Goal: Task Accomplishment & Management: Complete application form

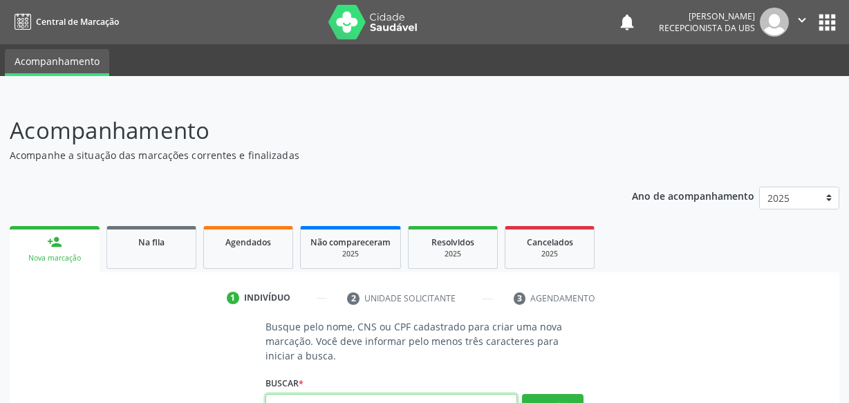
scroll to position [14, 0]
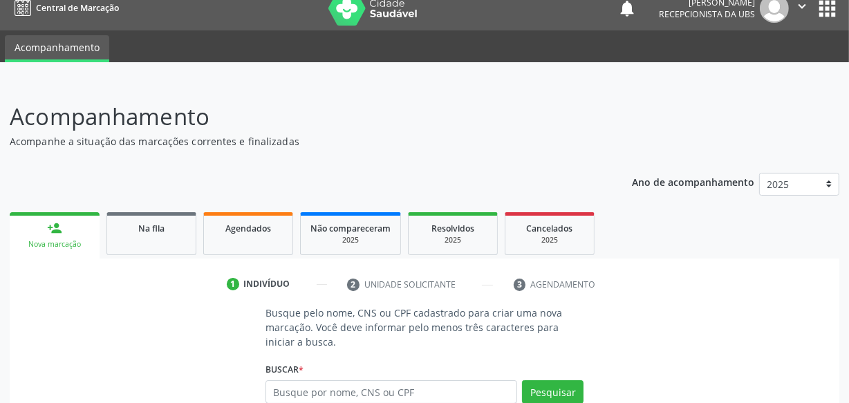
click at [422, 140] on p "Acompanhe a situação das marcações correntes e finalizadas" at bounding box center [300, 141] width 581 height 15
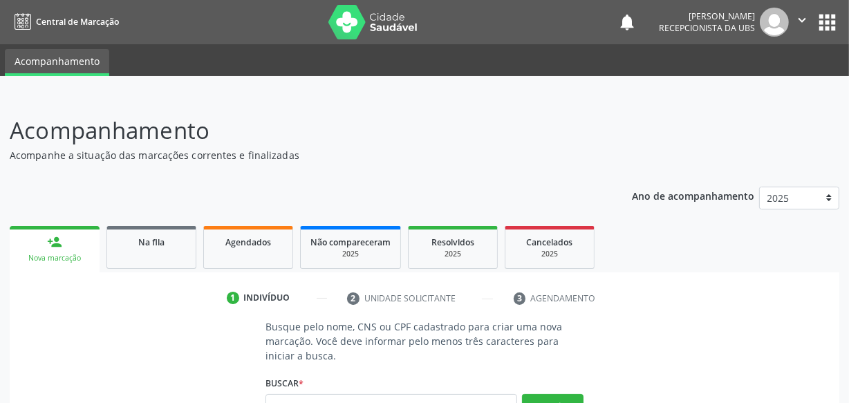
scroll to position [62, 0]
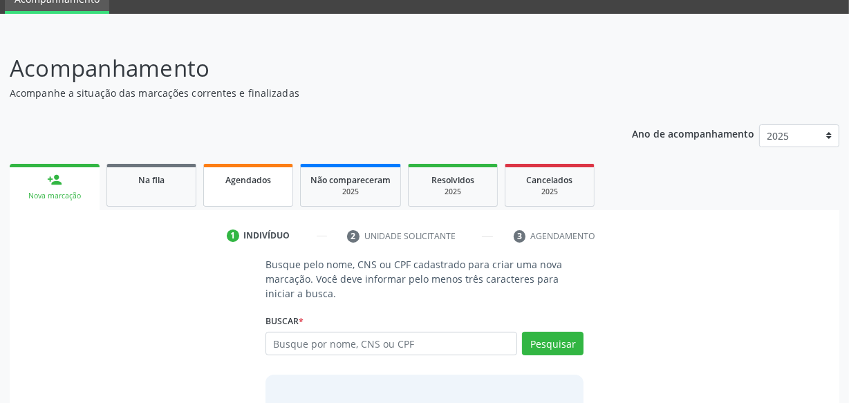
click at [261, 174] on span "Agendados" at bounding box center [248, 180] width 46 height 12
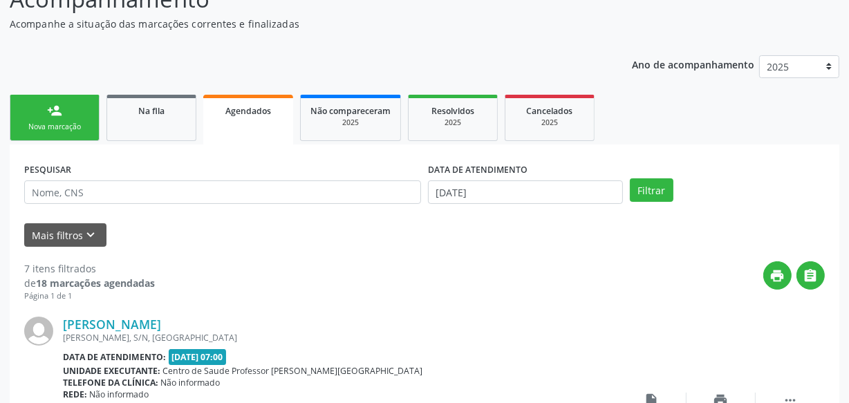
scroll to position [125, 0]
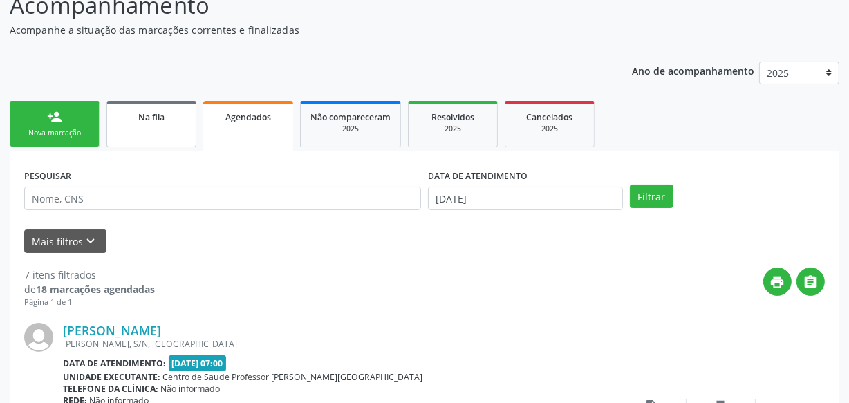
click at [144, 111] on span "Na fila" at bounding box center [151, 117] width 26 height 12
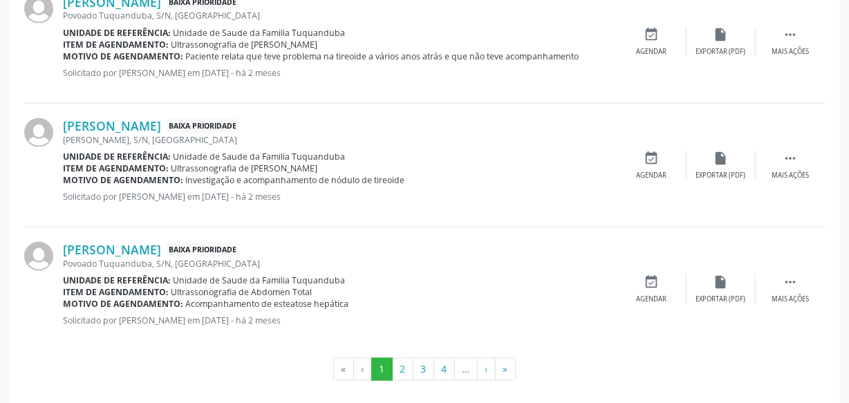
scroll to position [1972, 0]
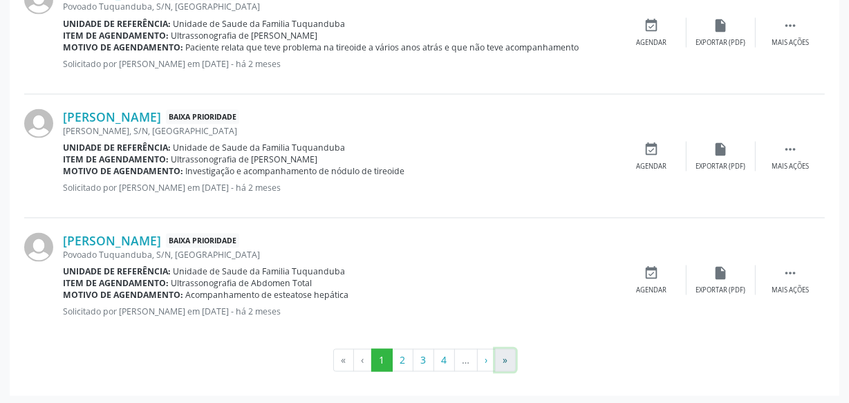
click at [504, 359] on button "»" at bounding box center [505, 360] width 21 height 23
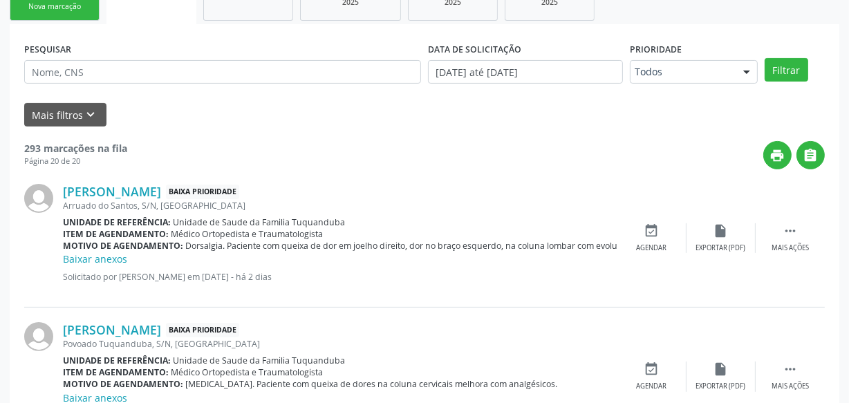
scroll to position [181, 0]
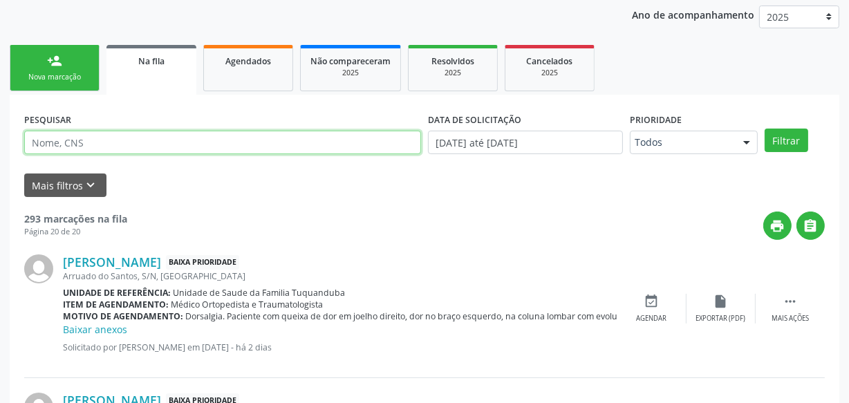
click at [191, 144] on input "text" at bounding box center [222, 142] width 397 height 23
type input "luiza"
click at [764, 129] on button "Filtrar" at bounding box center [786, 140] width 44 height 23
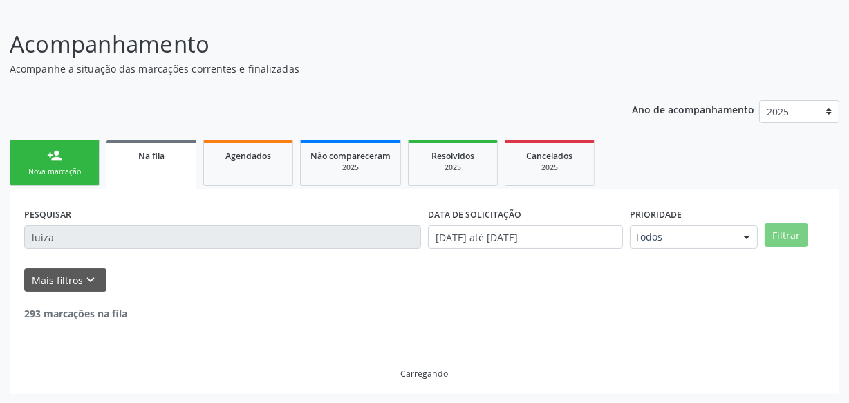
scroll to position [177, 0]
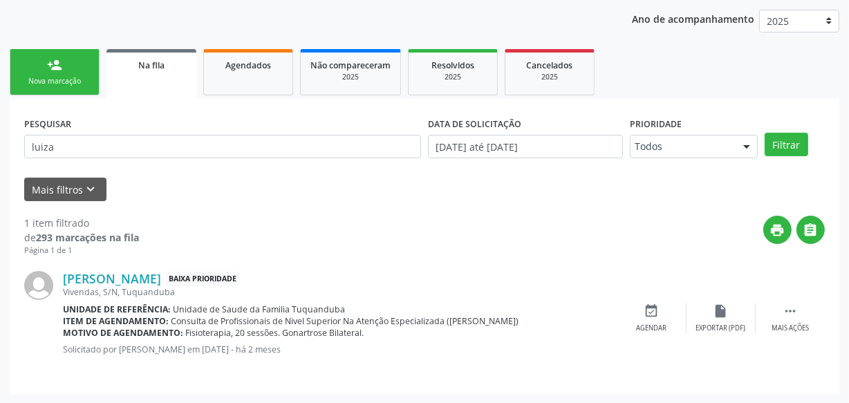
click at [71, 76] on div "Nova marcação" at bounding box center [54, 81] width 69 height 10
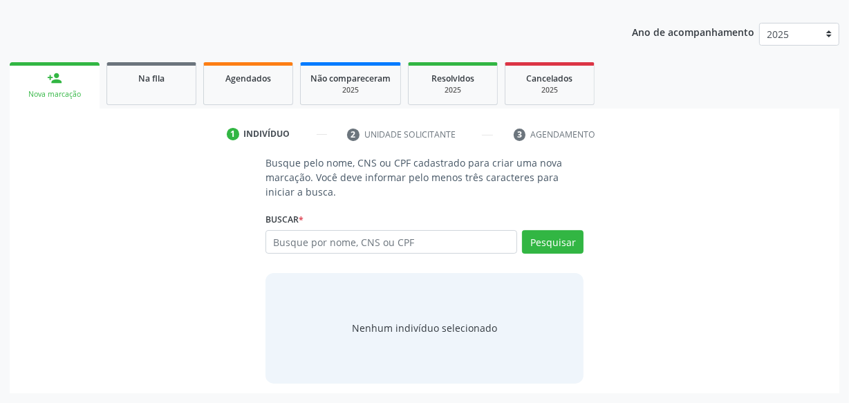
scroll to position [163, 0]
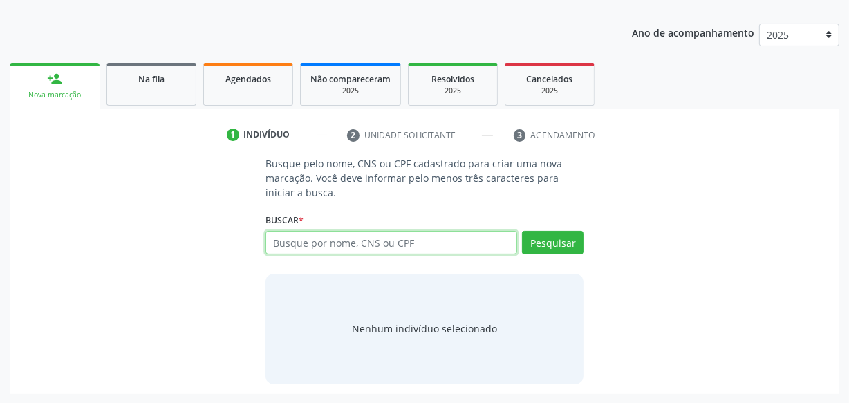
click at [292, 240] on input "text" at bounding box center [391, 242] width 252 height 23
type input "17278773490"
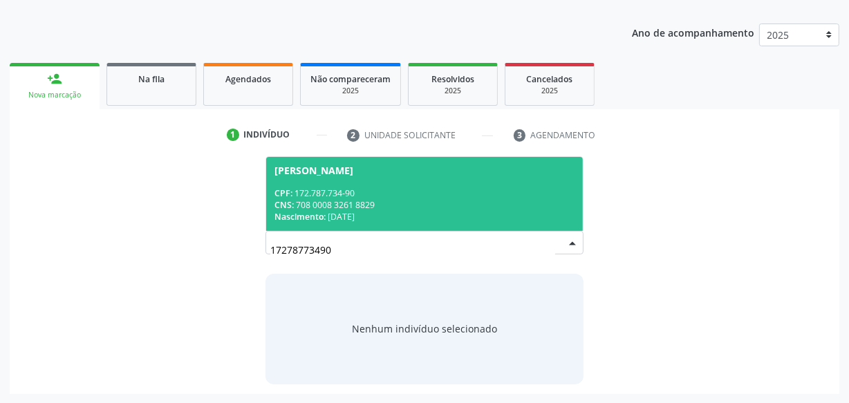
click at [417, 182] on span "[PERSON_NAME] CPF: 172.787.734-90 CNS: 708 0008 3261 8829 Nascimento: [DATE]" at bounding box center [424, 194] width 317 height 74
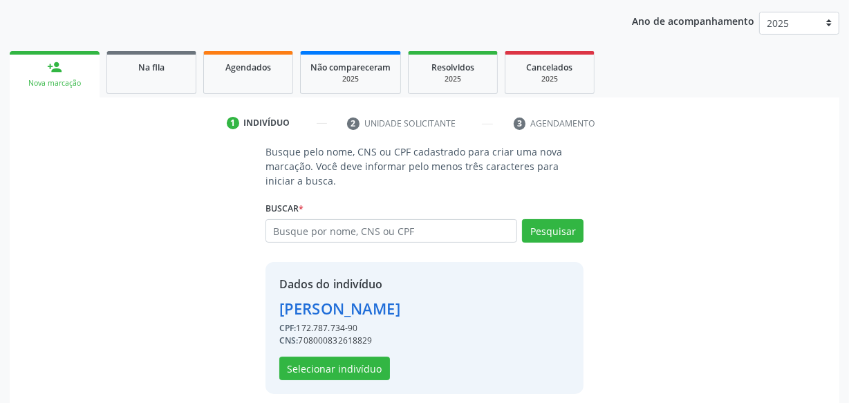
scroll to position [185, 0]
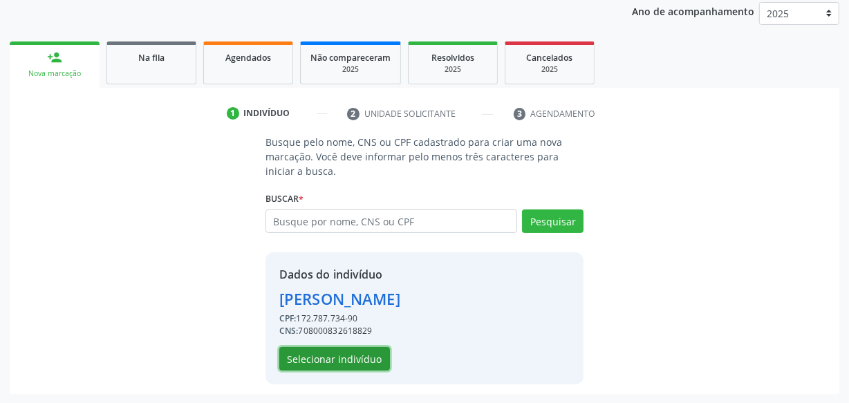
click at [353, 362] on button "Selecionar indivíduo" at bounding box center [334, 358] width 111 height 23
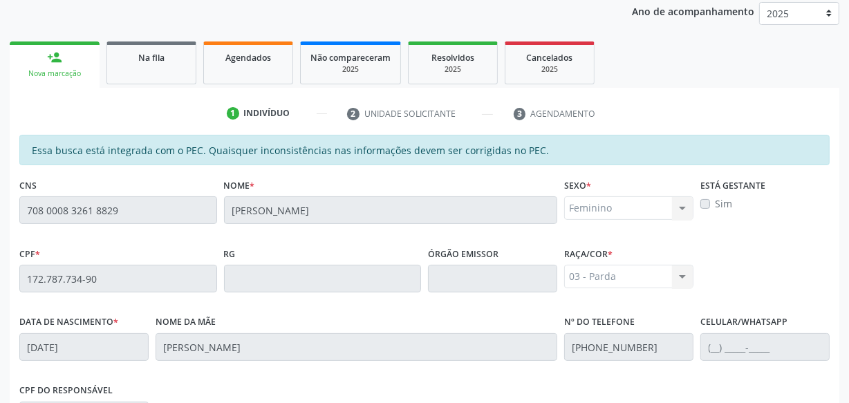
scroll to position [405, 0]
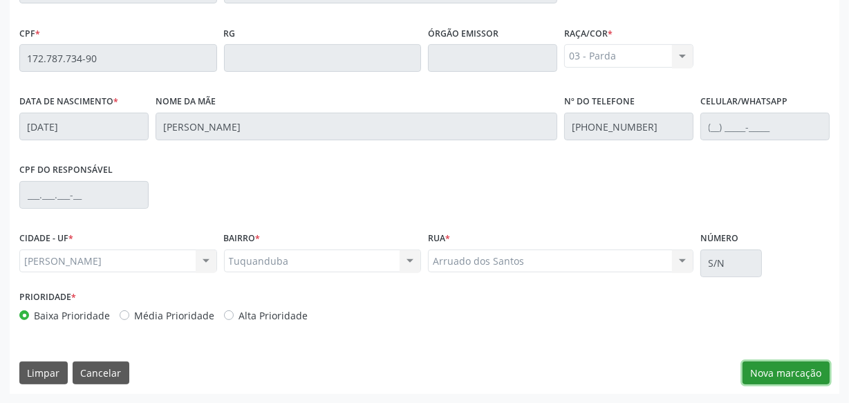
click at [789, 365] on button "Nova marcação" at bounding box center [785, 372] width 87 height 23
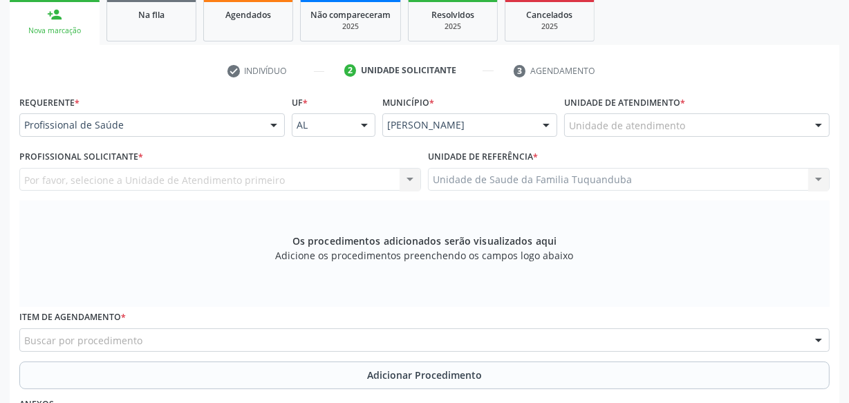
scroll to position [251, 0]
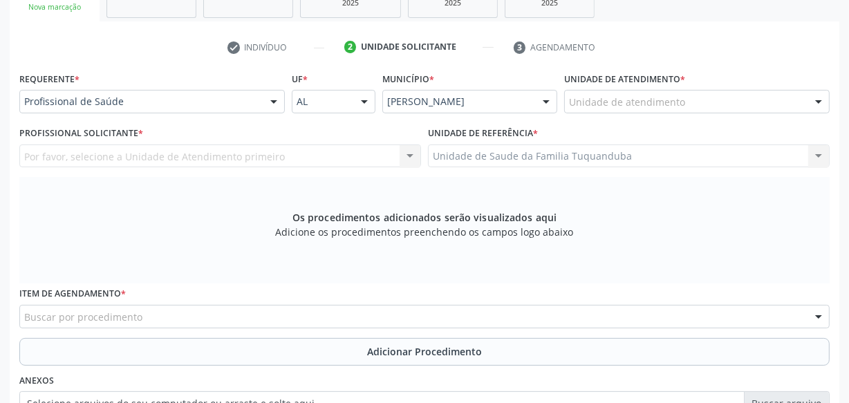
click at [608, 91] on div "Unidade de atendimento" at bounding box center [696, 101] width 265 height 23
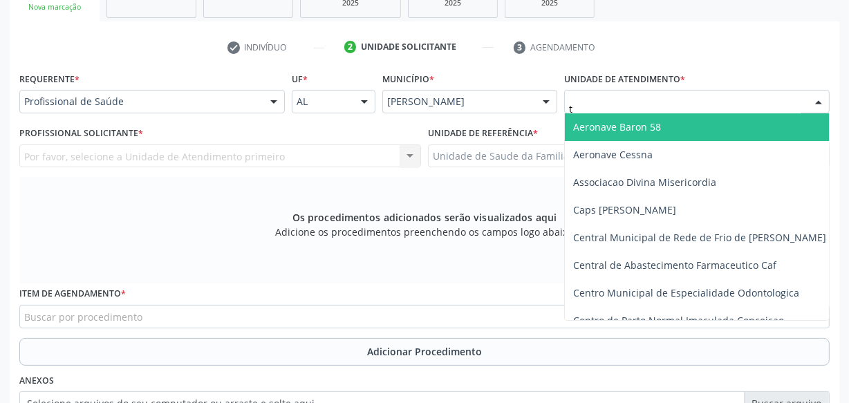
type input "tu"
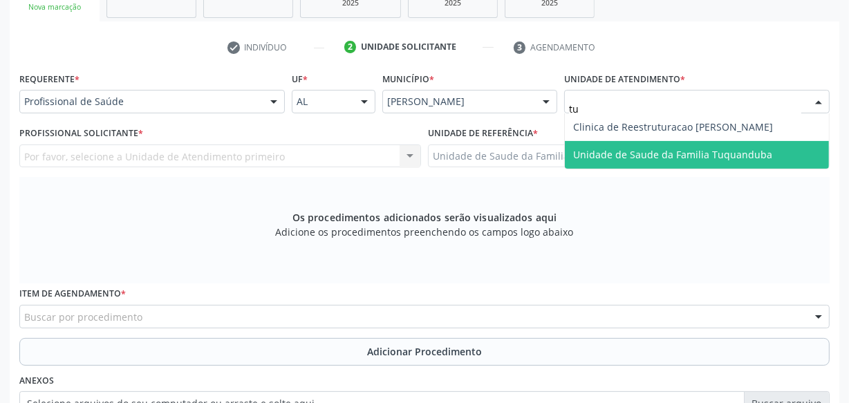
click at [610, 156] on span "Unidade de Saude da Familia Tuquanduba" at bounding box center [672, 154] width 199 height 13
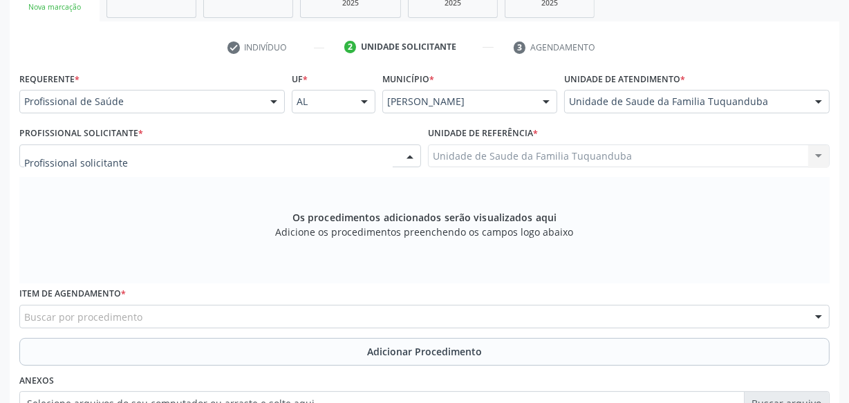
click at [310, 149] on div at bounding box center [220, 155] width 402 height 23
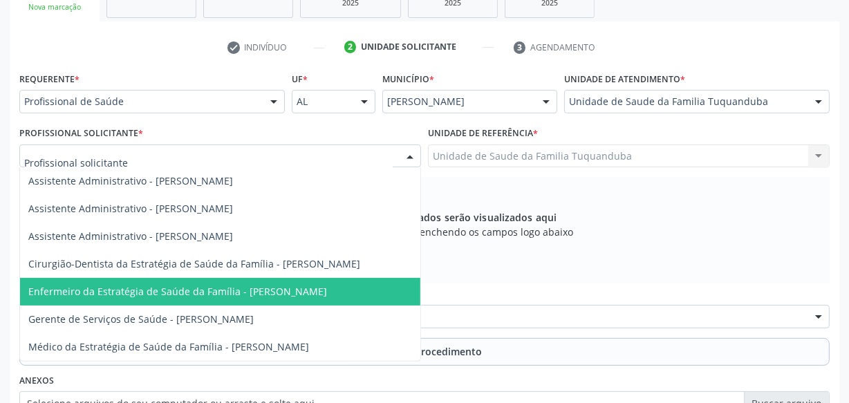
click at [276, 290] on span "Enfermeiro da Estratégia de Saúde da Família - [PERSON_NAME]" at bounding box center [177, 291] width 299 height 13
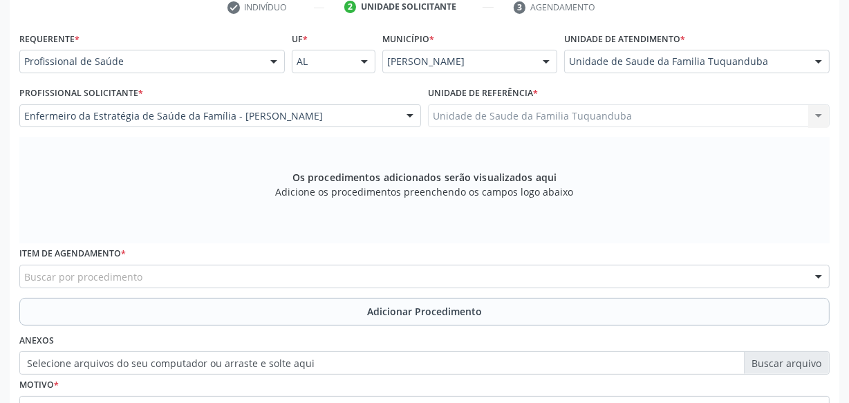
scroll to position [314, 0]
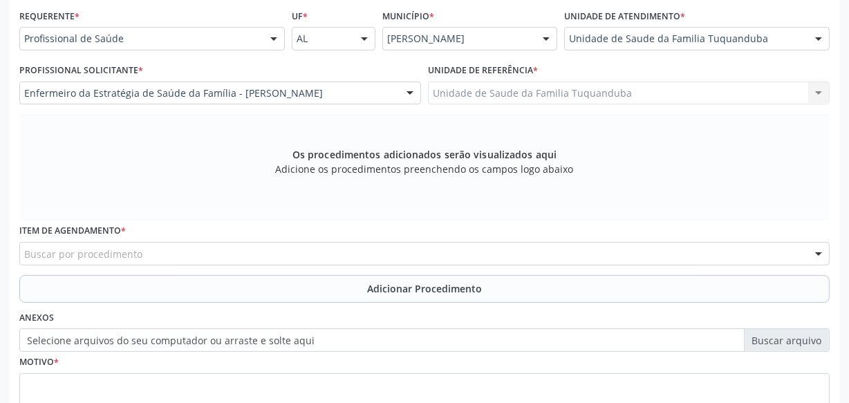
click at [342, 251] on div "Buscar por procedimento" at bounding box center [424, 253] width 810 height 23
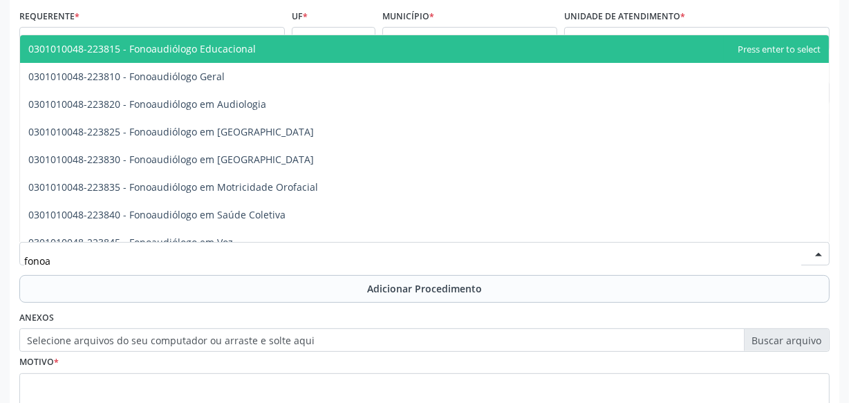
type input "fonoau"
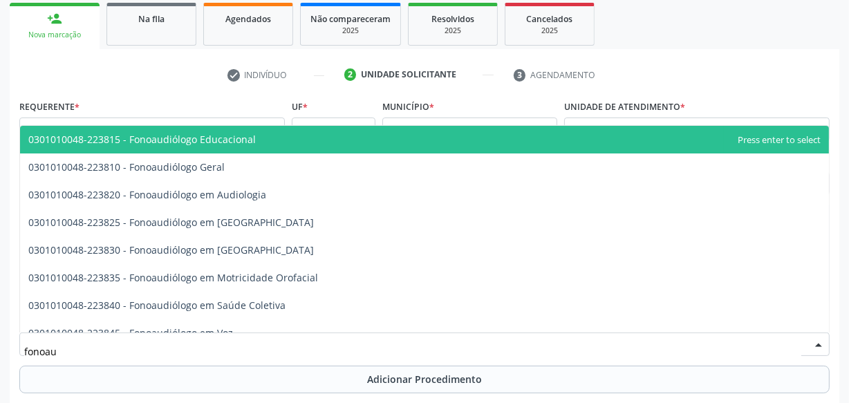
scroll to position [238, 0]
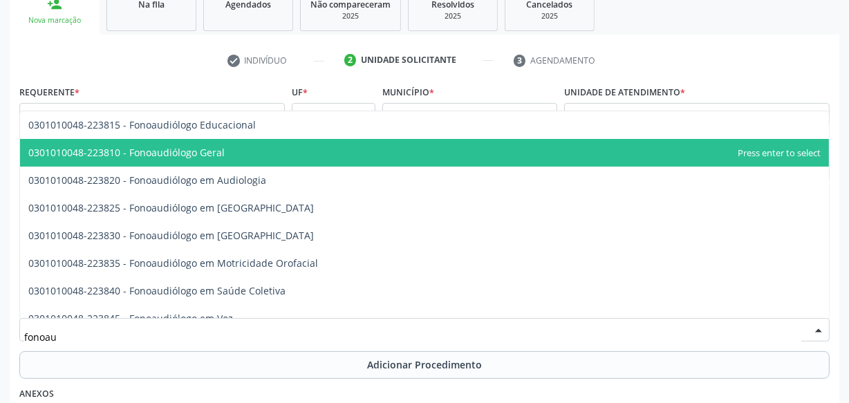
click at [190, 158] on span "0301010048-223810 - Fonoaudiólogo Geral" at bounding box center [424, 153] width 809 height 28
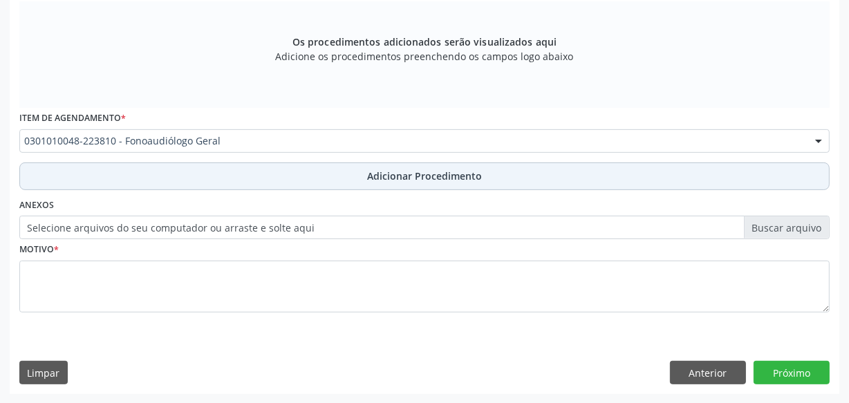
click at [292, 165] on button "Adicionar Procedimento" at bounding box center [424, 176] width 810 height 28
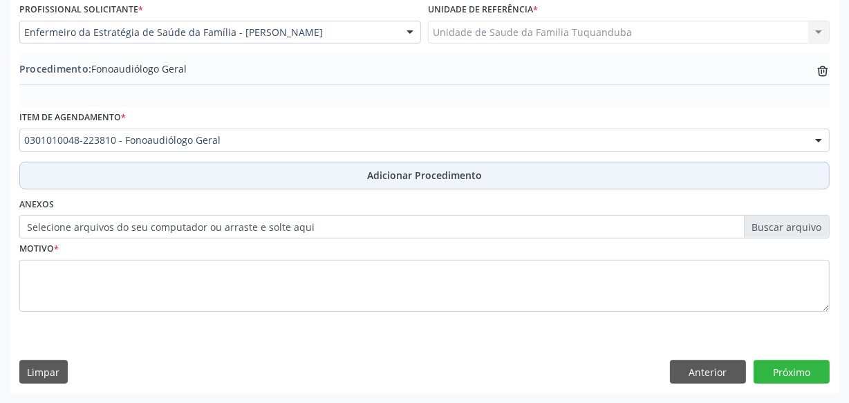
scroll to position [373, 0]
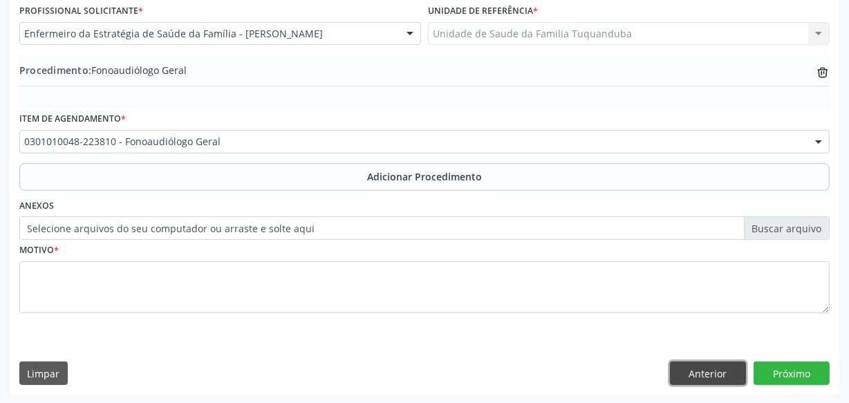
click at [696, 375] on button "Anterior" at bounding box center [708, 372] width 76 height 23
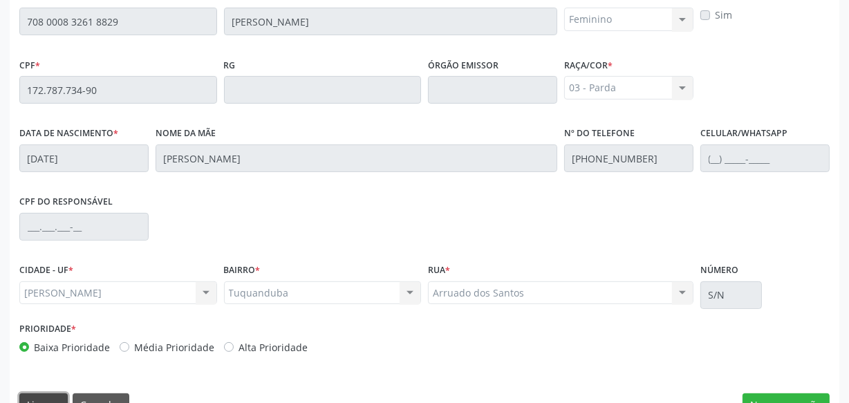
click at [55, 395] on button "Limpar" at bounding box center [43, 404] width 48 height 23
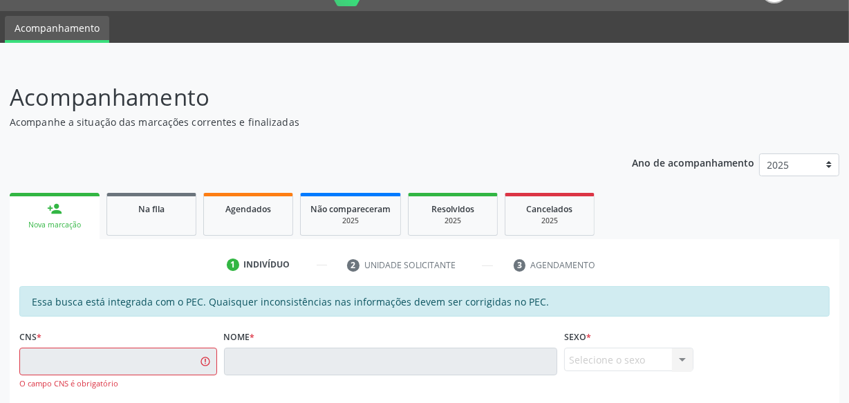
scroll to position [0, 0]
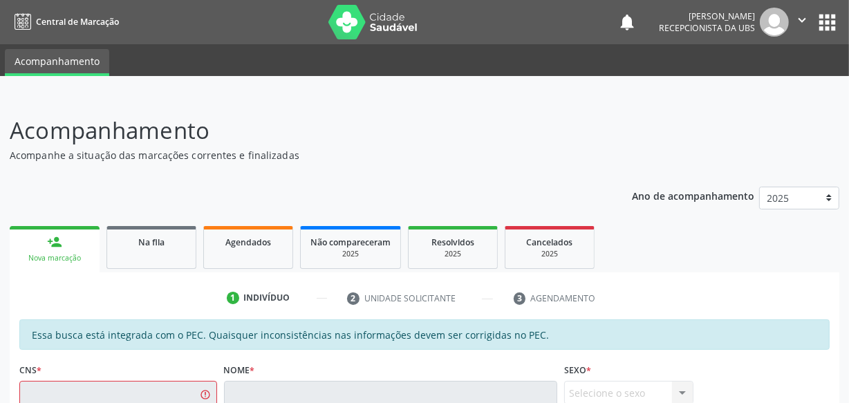
click at [82, 235] on link "person_add Nova marcação" at bounding box center [55, 249] width 90 height 46
click at [131, 247] on div "Na fila" at bounding box center [151, 241] width 69 height 15
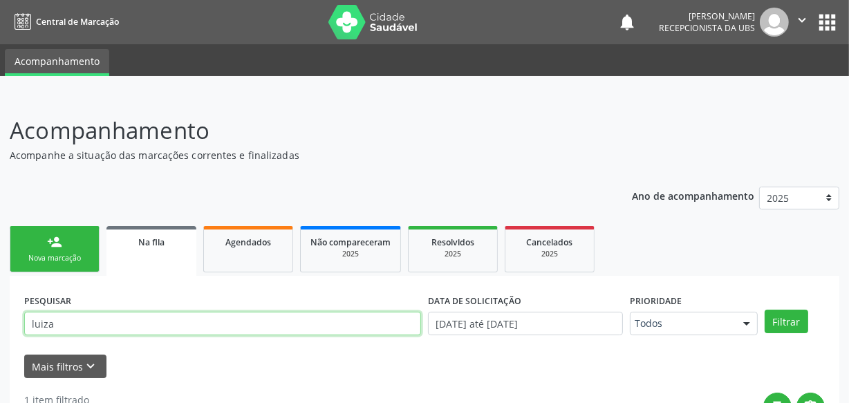
drag, startPoint x: 63, startPoint y: 323, endPoint x: 28, endPoint y: 331, distance: 36.1
click at [28, 331] on input "luiza" at bounding box center [222, 323] width 397 height 23
click at [764, 310] on button "Filtrar" at bounding box center [786, 321] width 44 height 23
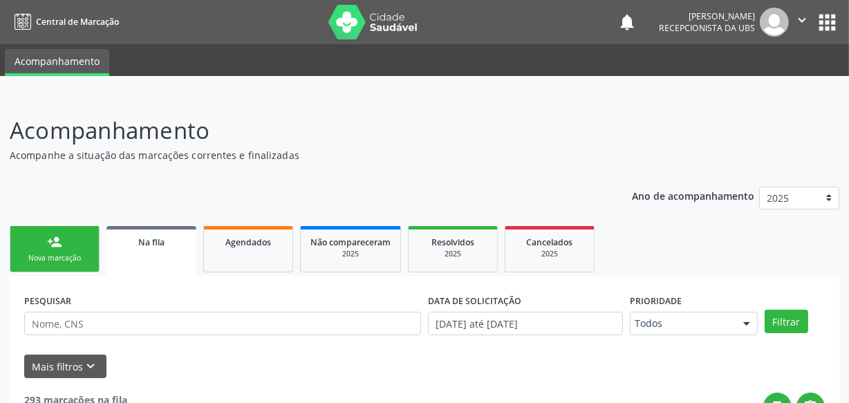
click at [35, 256] on div "Nova marcação" at bounding box center [54, 258] width 69 height 10
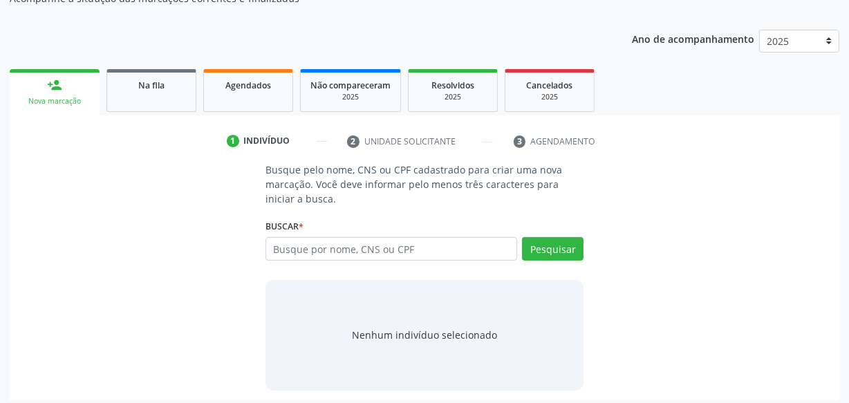
scroll to position [163, 0]
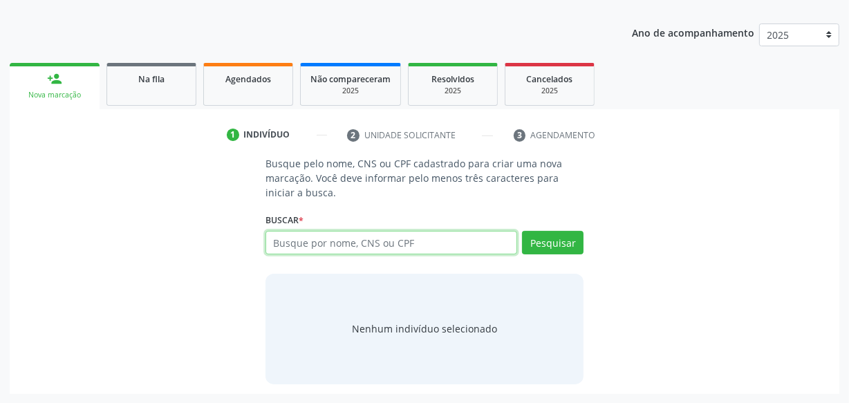
click at [371, 242] on input "text" at bounding box center [391, 242] width 252 height 23
type input "17278773490"
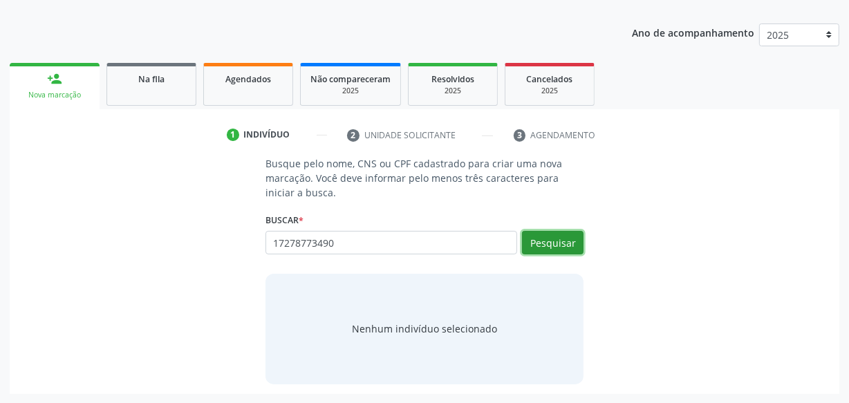
click at [560, 241] on button "Pesquisar" at bounding box center [553, 242] width 62 height 23
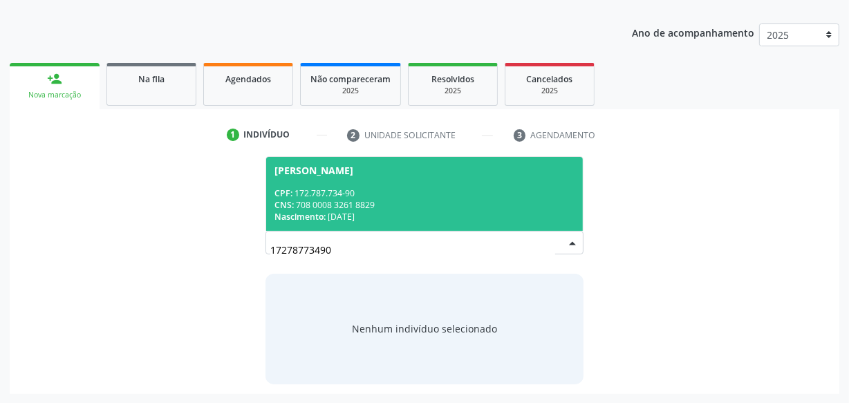
click at [382, 191] on div "CPF: 172.787.734-90" at bounding box center [424, 193] width 300 height 12
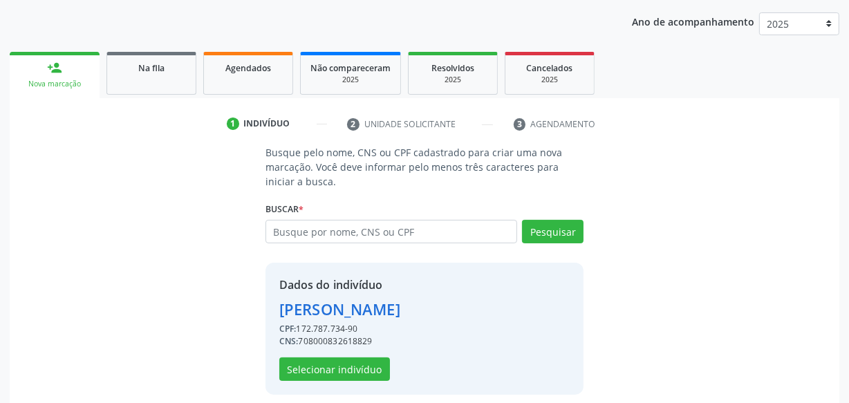
scroll to position [185, 0]
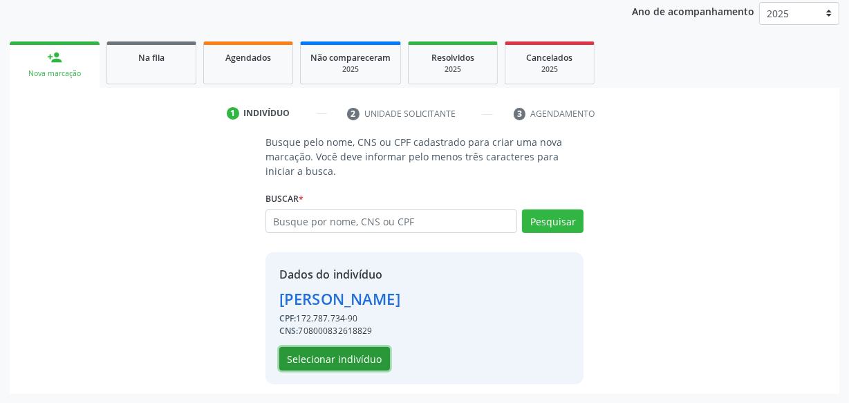
click at [355, 350] on button "Selecionar indivíduo" at bounding box center [334, 358] width 111 height 23
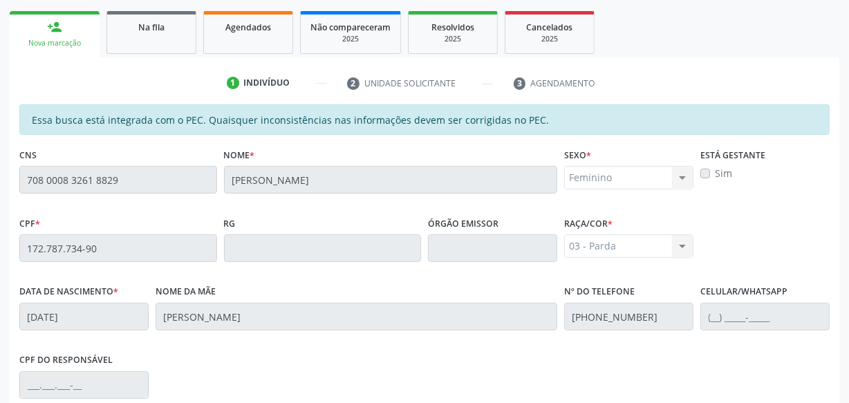
scroll to position [405, 0]
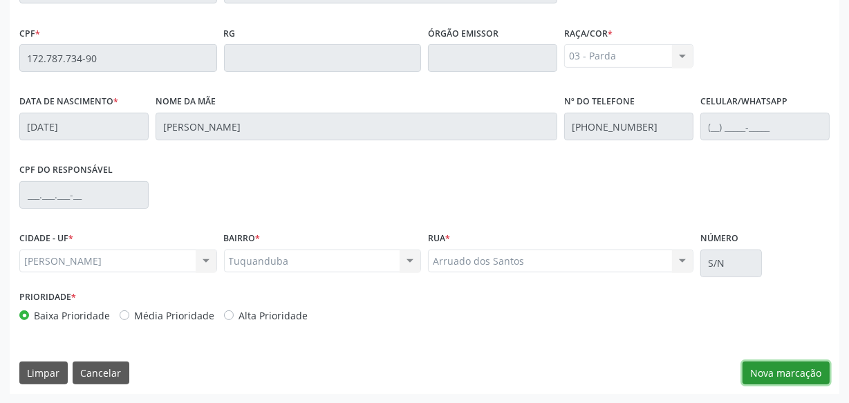
click at [789, 364] on button "Nova marcação" at bounding box center [785, 372] width 87 height 23
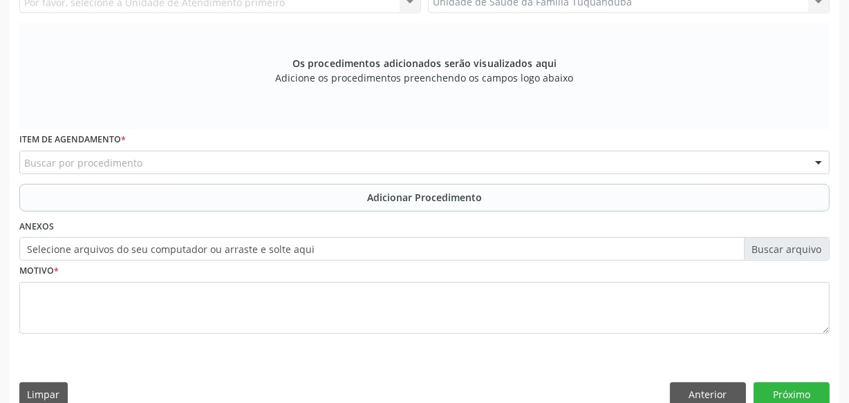
scroll to position [153, 0]
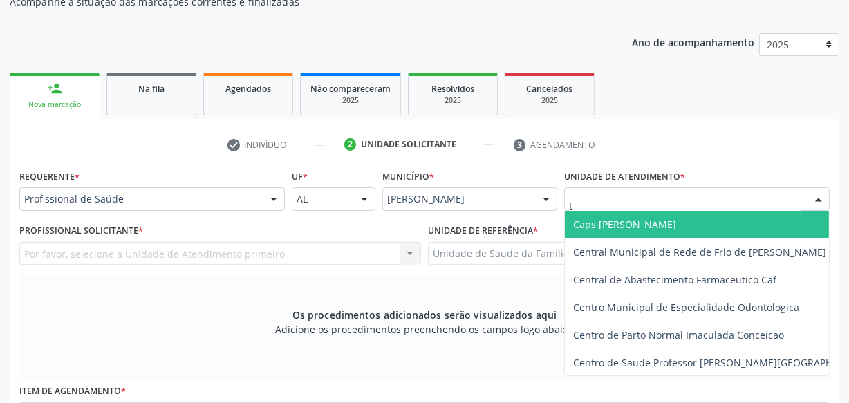
type input "tu"
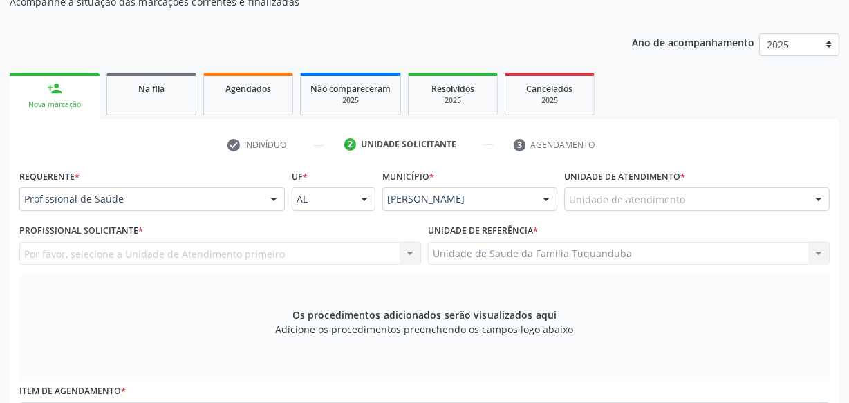
click at [90, 82] on link "person_add Nova marcação" at bounding box center [55, 96] width 90 height 46
click at [272, 55] on div "Ano de acompanhamento 2025 person_add Nova marcação Na fila Agendados Não compa…" at bounding box center [424, 344] width 829 height 643
click at [238, 97] on link "Agendados" at bounding box center [248, 94] width 90 height 43
select select "8"
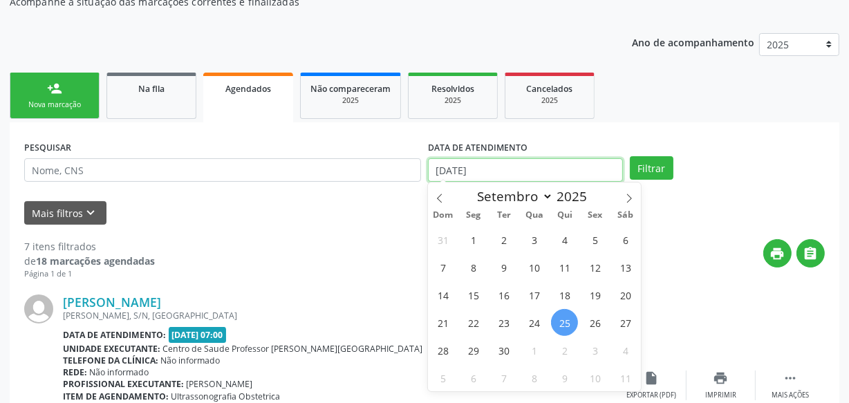
click at [503, 171] on input "[DATE]" at bounding box center [525, 169] width 195 height 23
click at [558, 317] on span "25" at bounding box center [564, 322] width 27 height 27
type input "[DATE]"
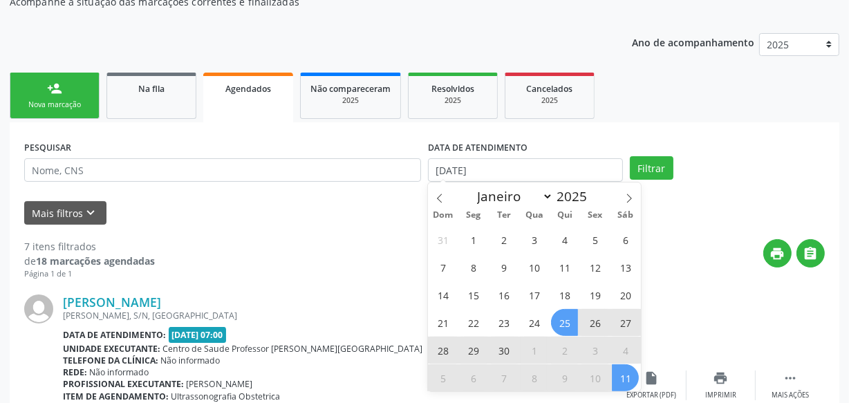
click at [623, 376] on span "11" at bounding box center [625, 377] width 27 height 27
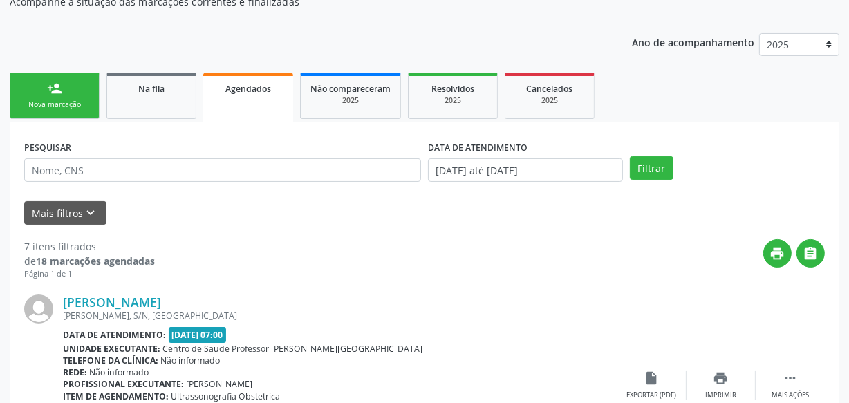
click at [644, 180] on div "PESQUISAR DATA DE ATENDIMENTO [DATE] até [DATE] Filtrar" at bounding box center [424, 164] width 807 height 54
click at [644, 178] on button "Filtrar" at bounding box center [652, 167] width 44 height 23
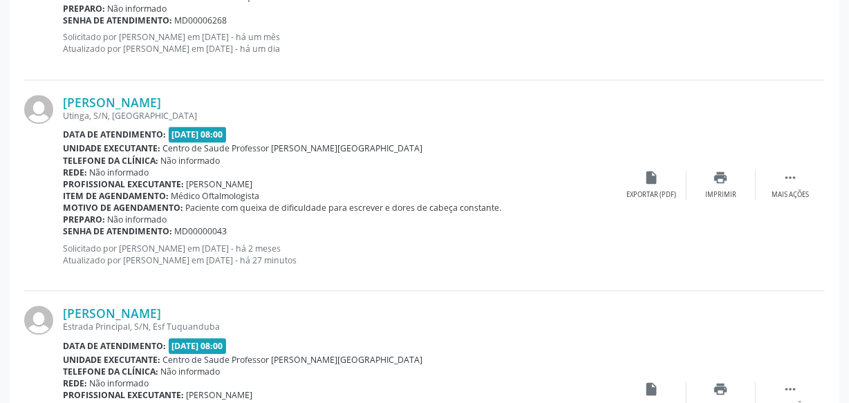
scroll to position [2730, 0]
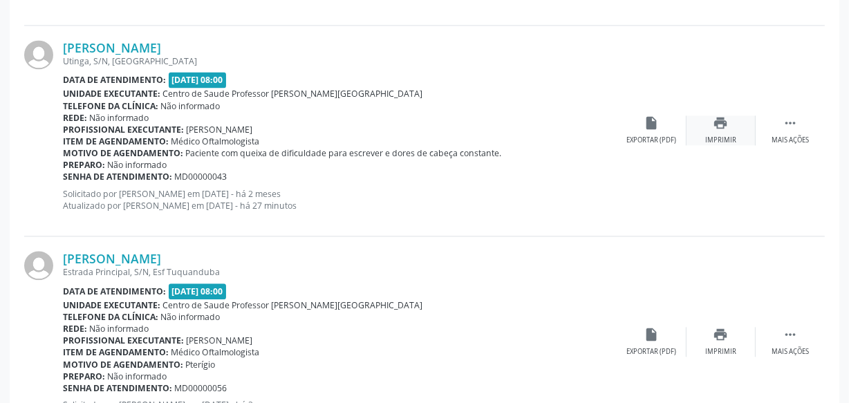
click at [731, 135] on div "Imprimir" at bounding box center [720, 140] width 31 height 10
click at [714, 115] on icon "print" at bounding box center [720, 122] width 15 height 15
click at [717, 347] on div "Imprimir" at bounding box center [720, 352] width 31 height 10
